Goal: Check status: Check status

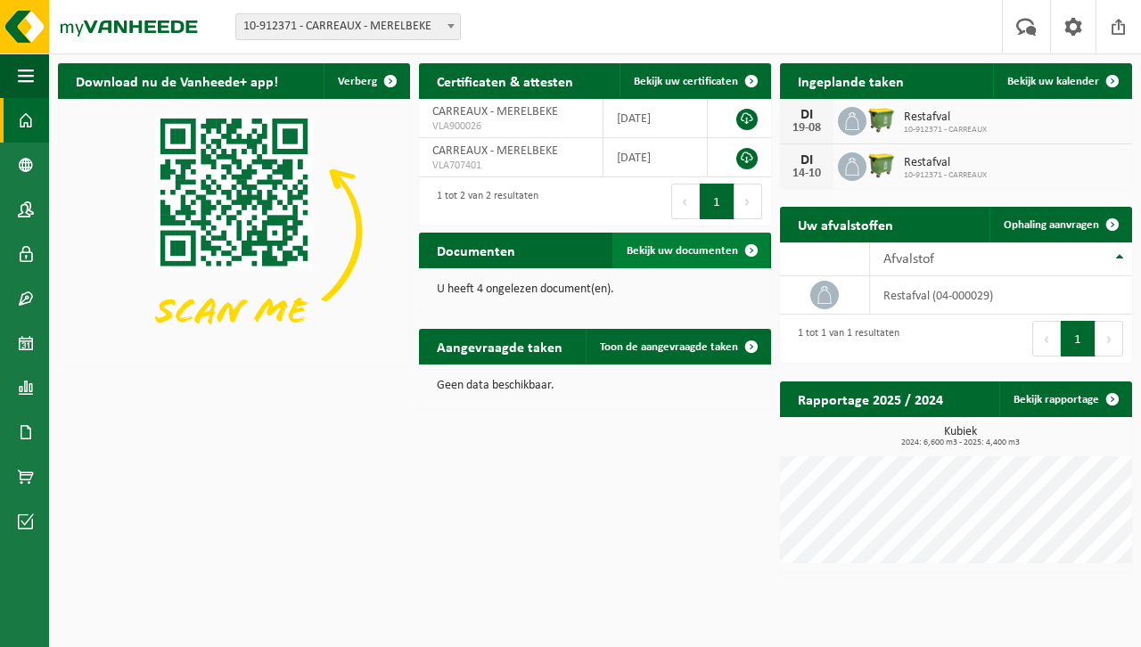
click at [668, 249] on span "Bekijk uw documenten" at bounding box center [682, 251] width 111 height 12
click at [1067, 401] on link "Bekijk rapportage" at bounding box center [1064, 400] width 131 height 36
click at [500, 158] on span "CARREAUX - MERELBEKE" at bounding box center [495, 150] width 126 height 13
